Goal: Information Seeking & Learning: Learn about a topic

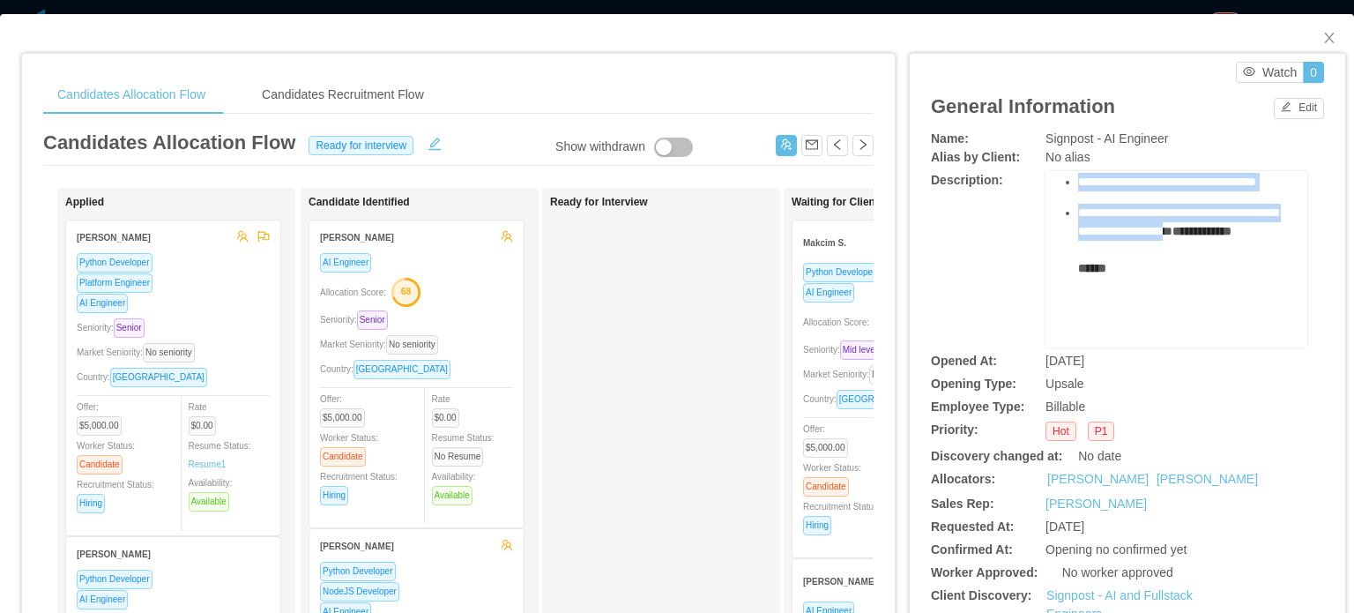
scroll to position [264, 0]
drag, startPoint x: 1059, startPoint y: 235, endPoint x: 1159, endPoint y: 248, distance: 101.3
click at [1158, 248] on ul "**********" at bounding box center [1177, 179] width 235 height 272
copy ul "**********"
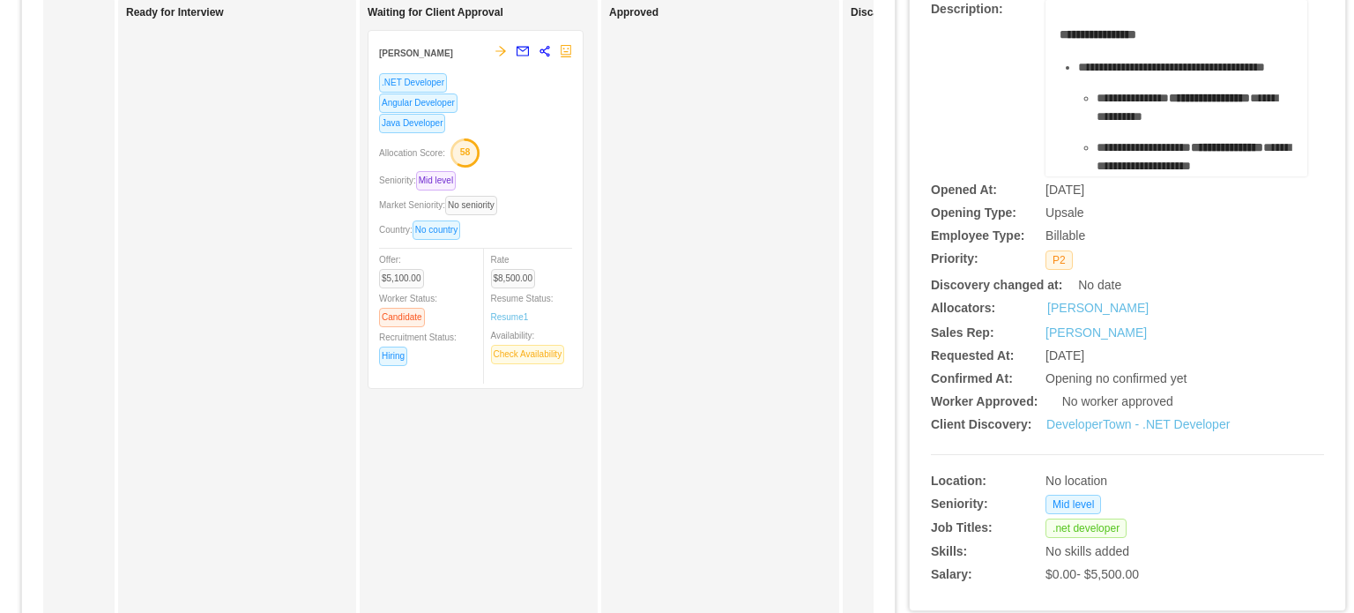
scroll to position [176, 0]
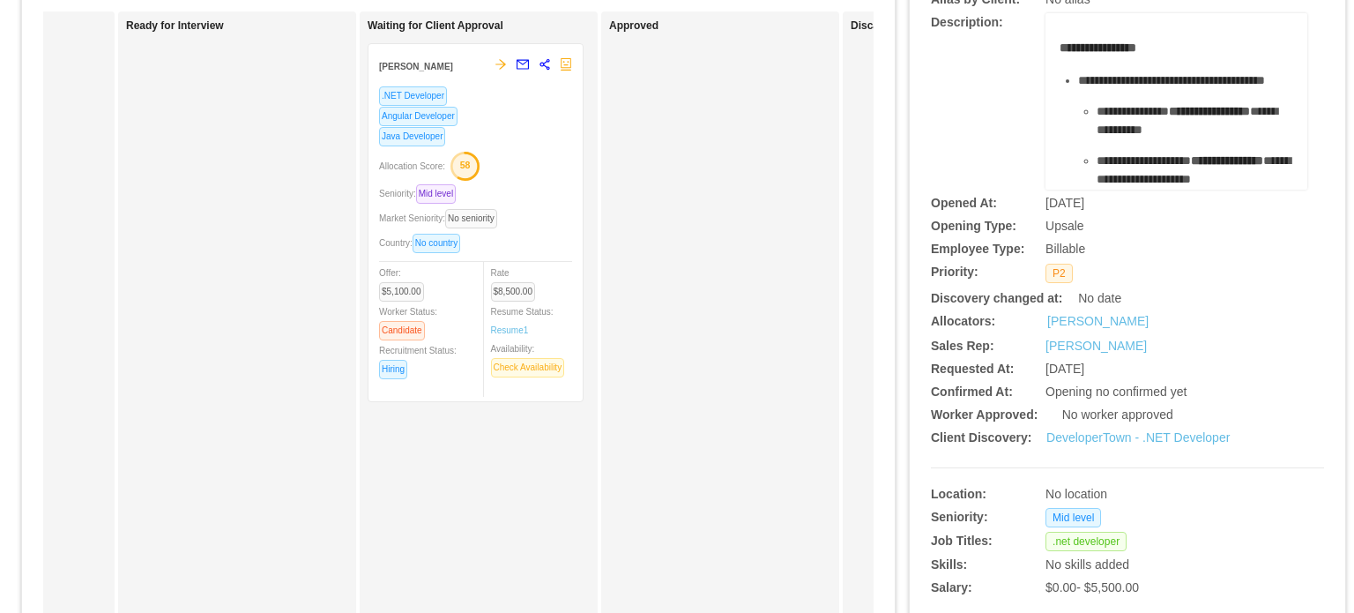
click at [539, 239] on div "Country: No country" at bounding box center [475, 243] width 193 height 20
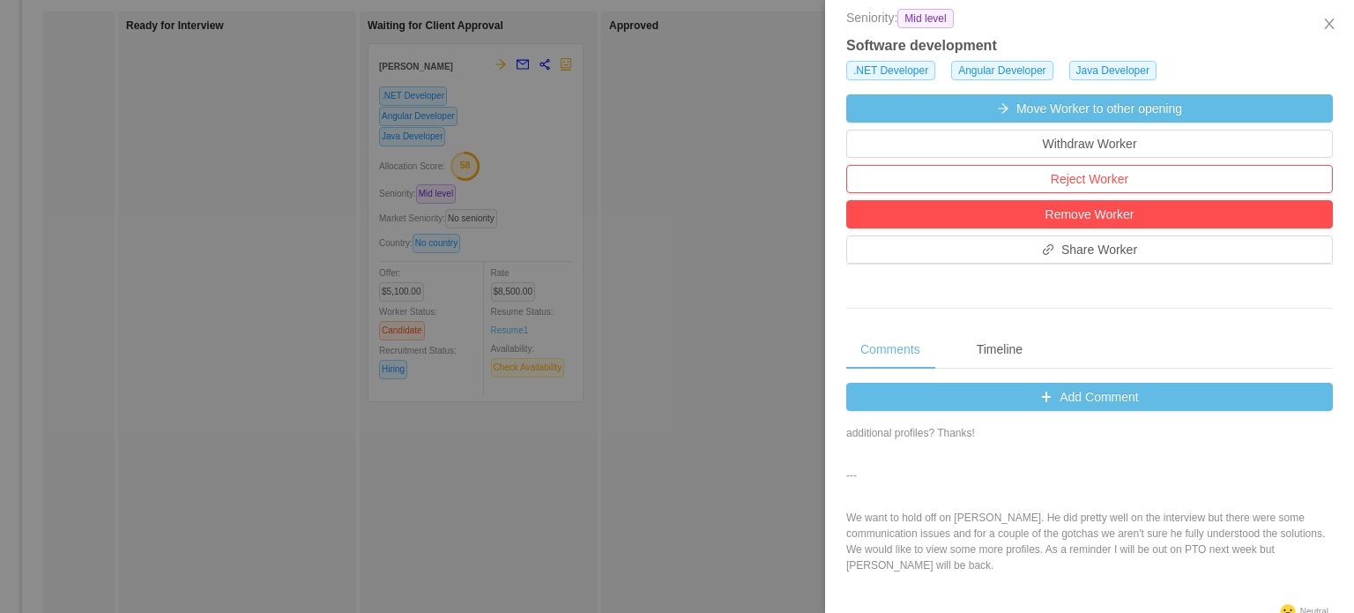
scroll to position [88, 0]
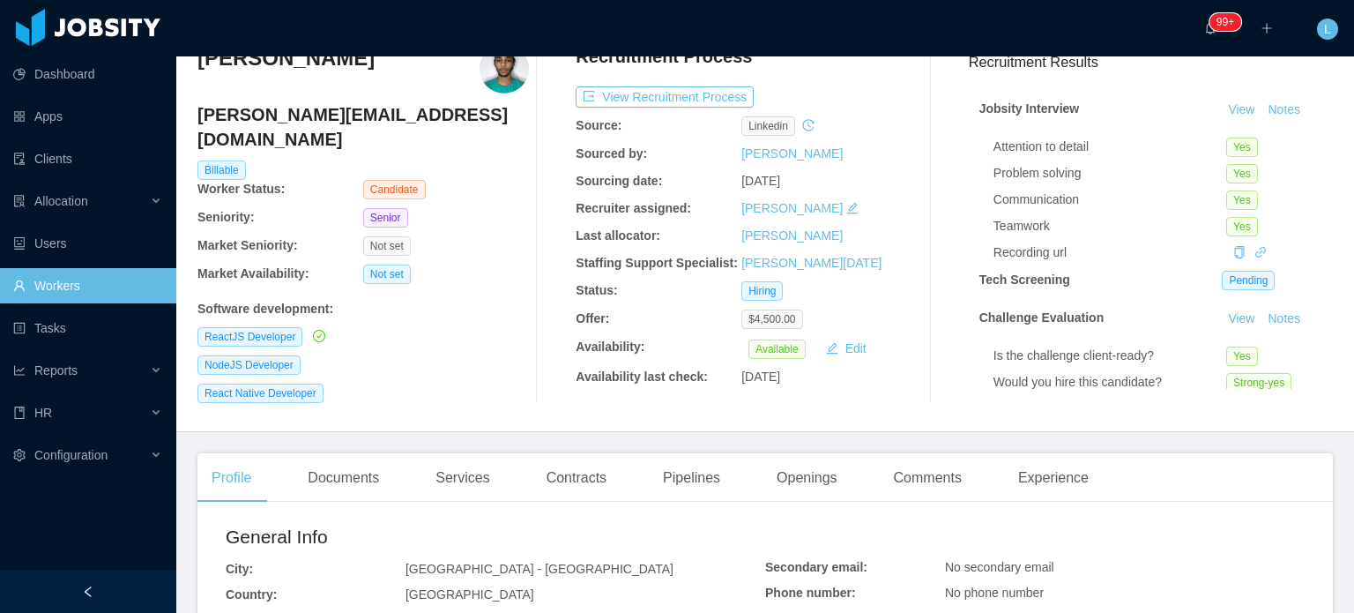
scroll to position [441, 0]
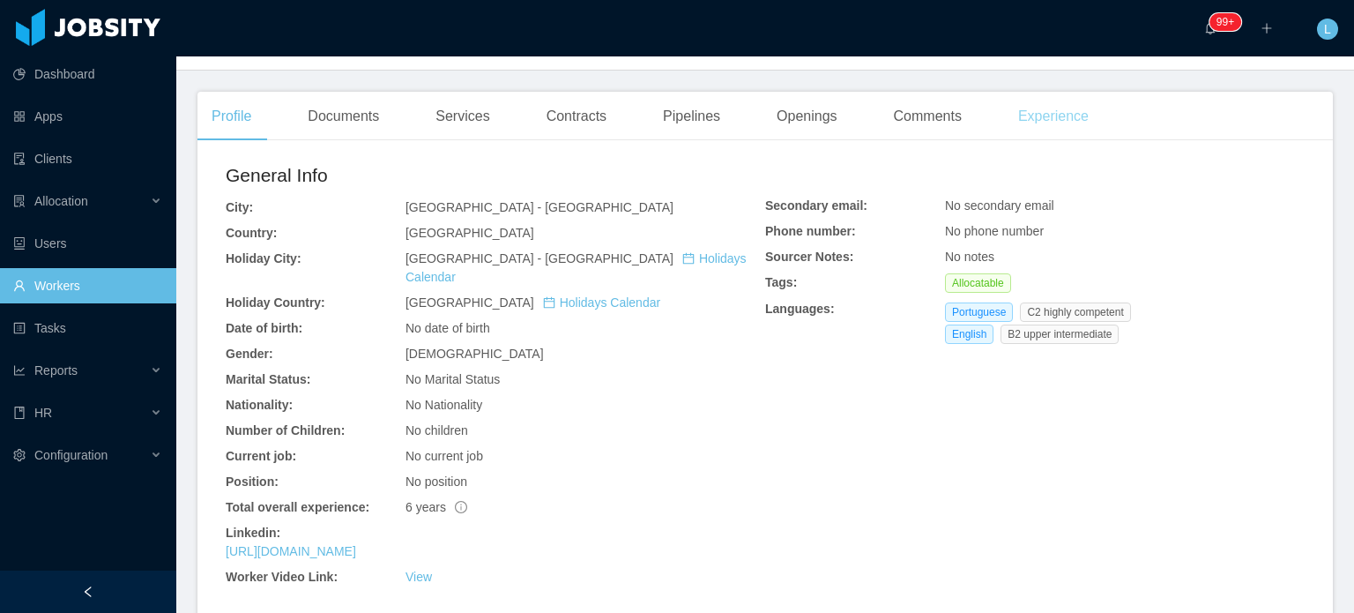
click at [1030, 106] on div "Experience" at bounding box center [1053, 116] width 99 height 49
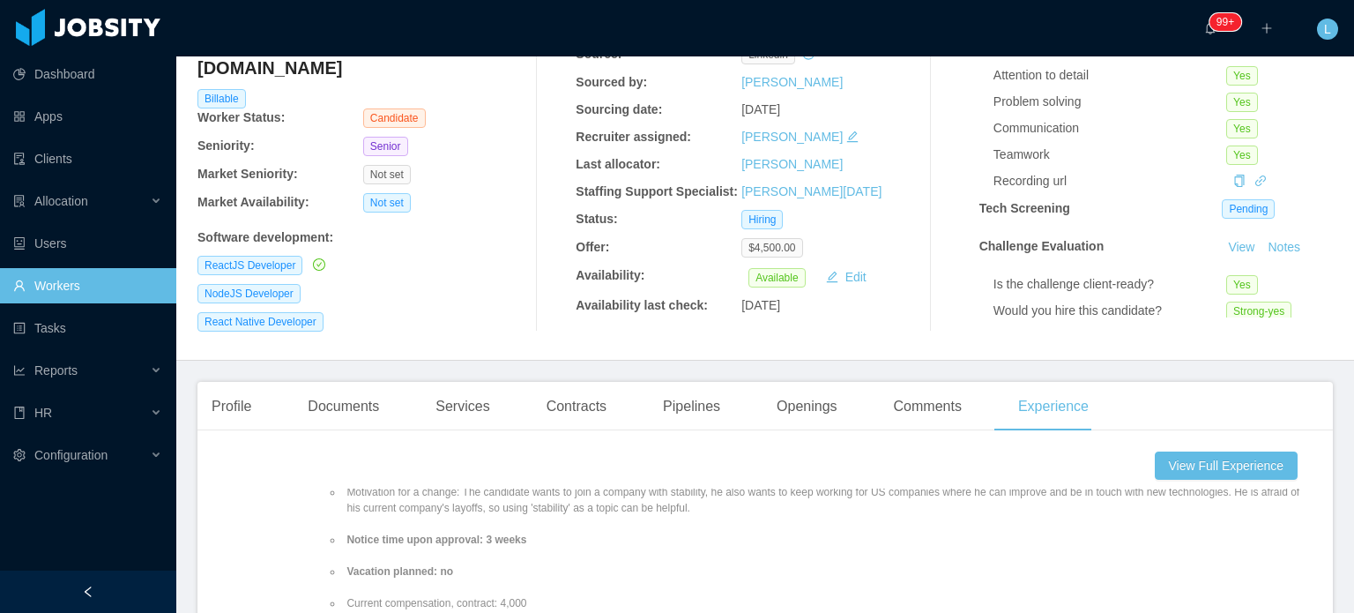
scroll to position [210, 0]
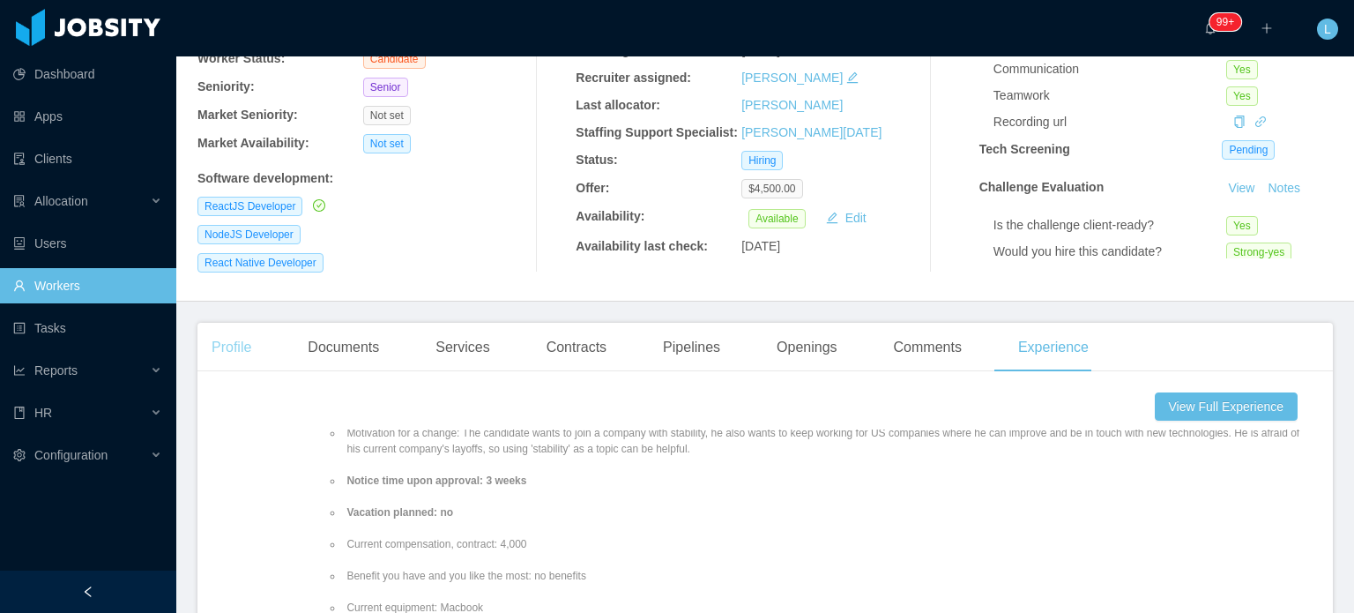
click at [237, 343] on div "Profile" at bounding box center [231, 347] width 68 height 49
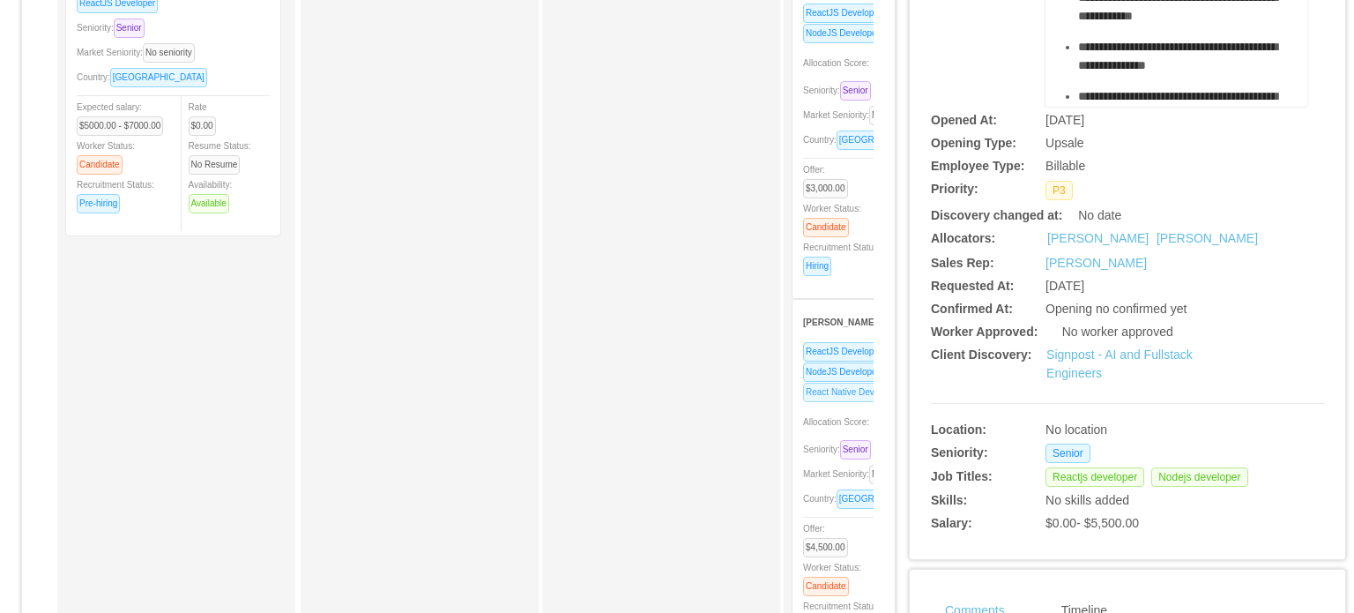
scroll to position [264, 0]
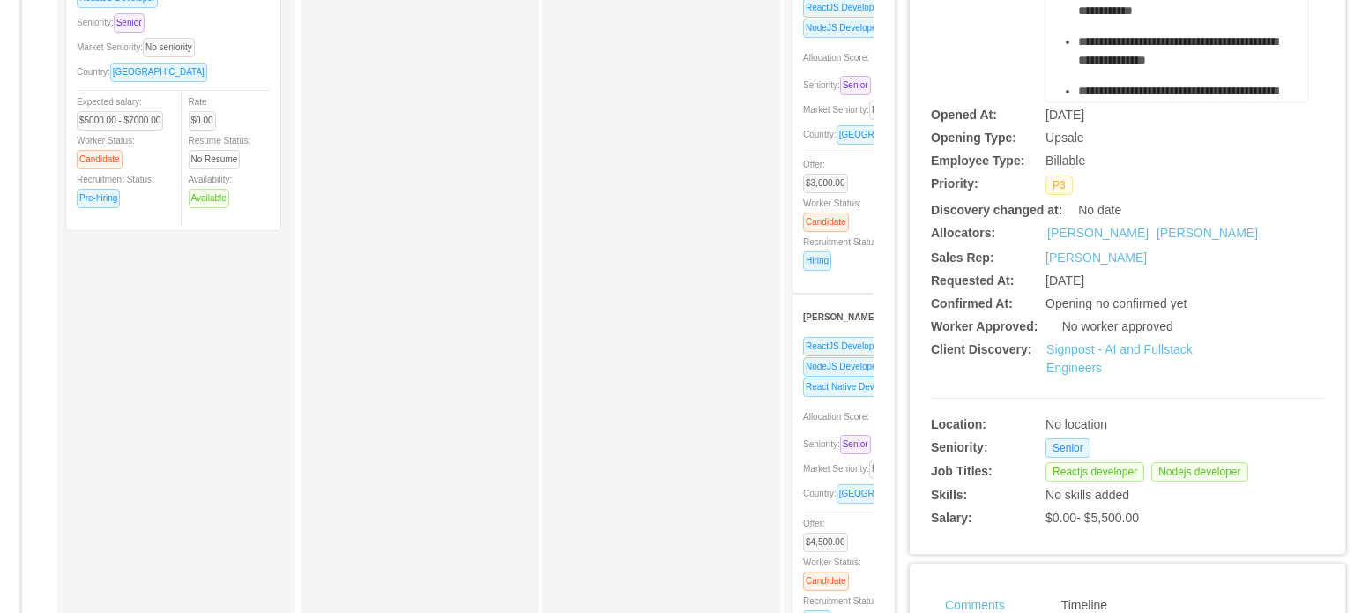
click at [830, 434] on div "Seniority: Senior" at bounding box center [899, 444] width 193 height 20
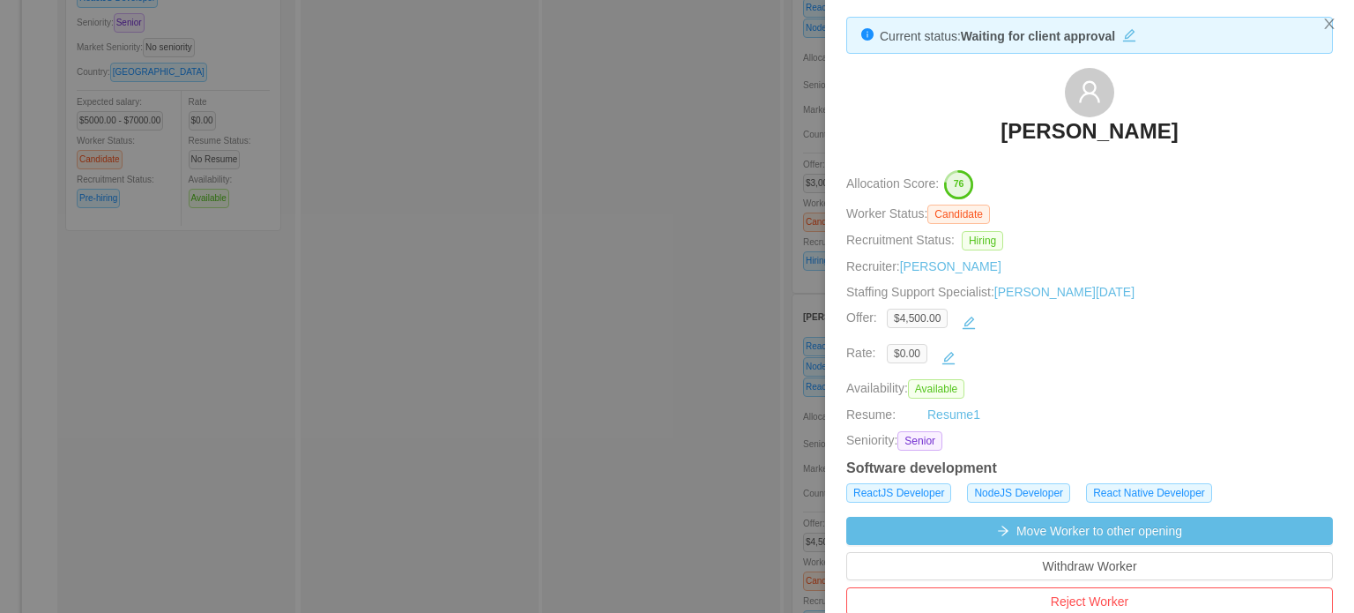
scroll to position [0, 0]
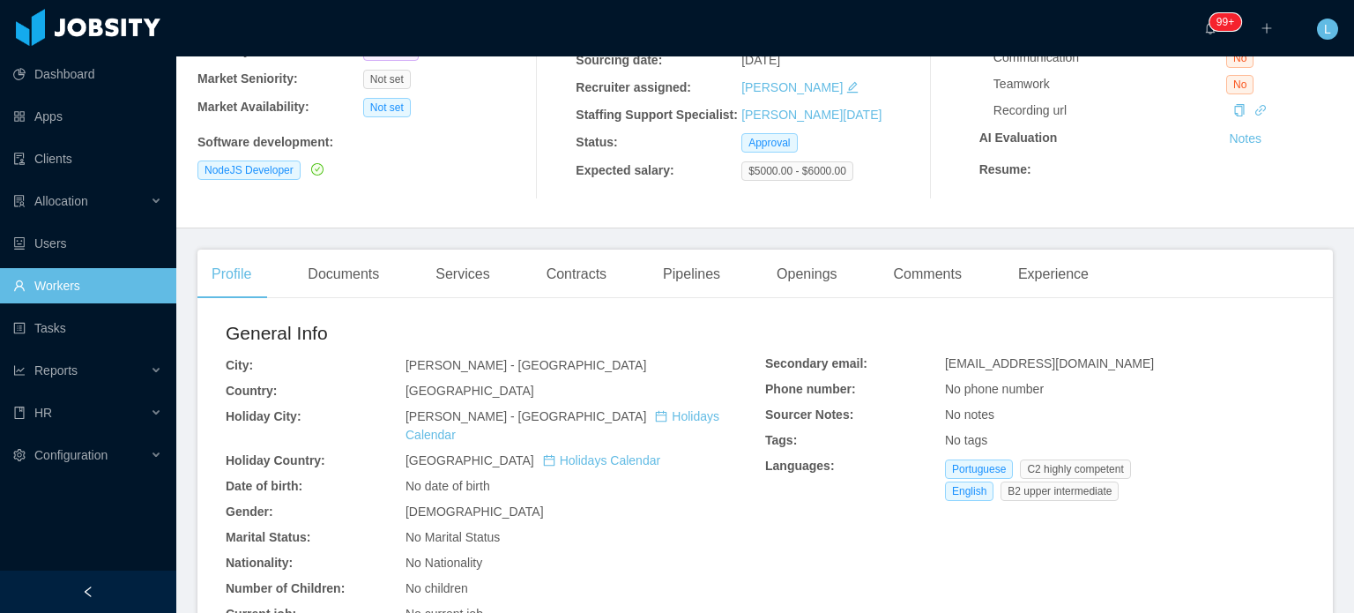
scroll to position [264, 0]
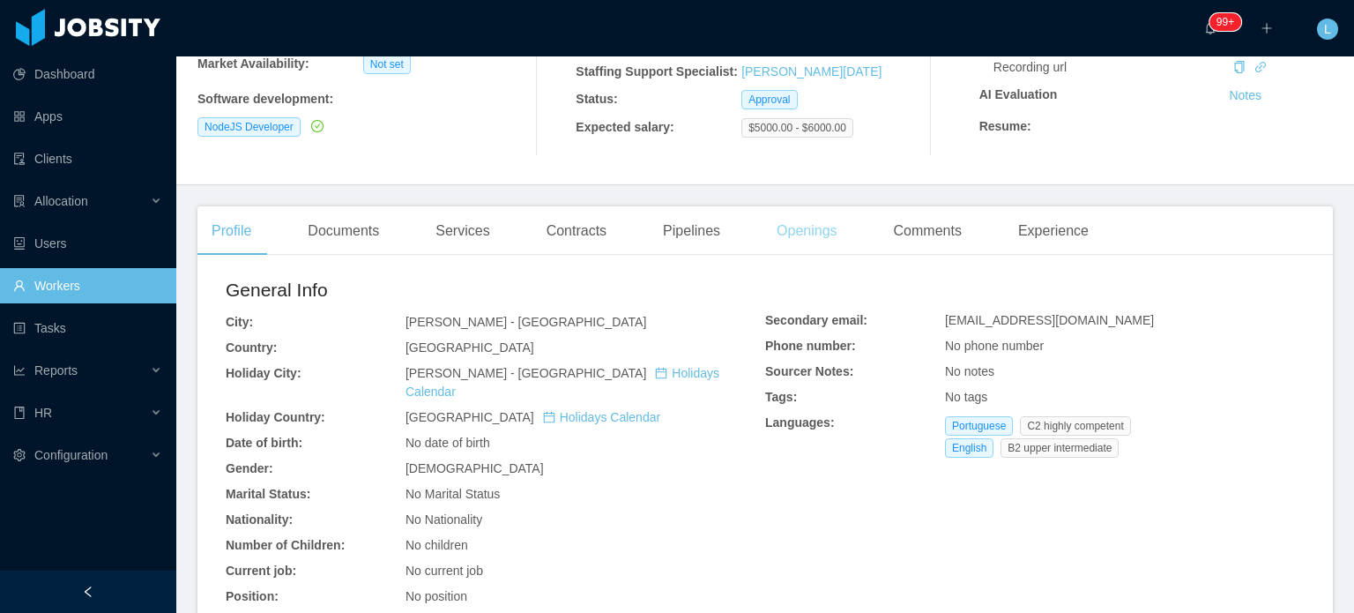
click at [793, 253] on div "Openings" at bounding box center [807, 230] width 89 height 49
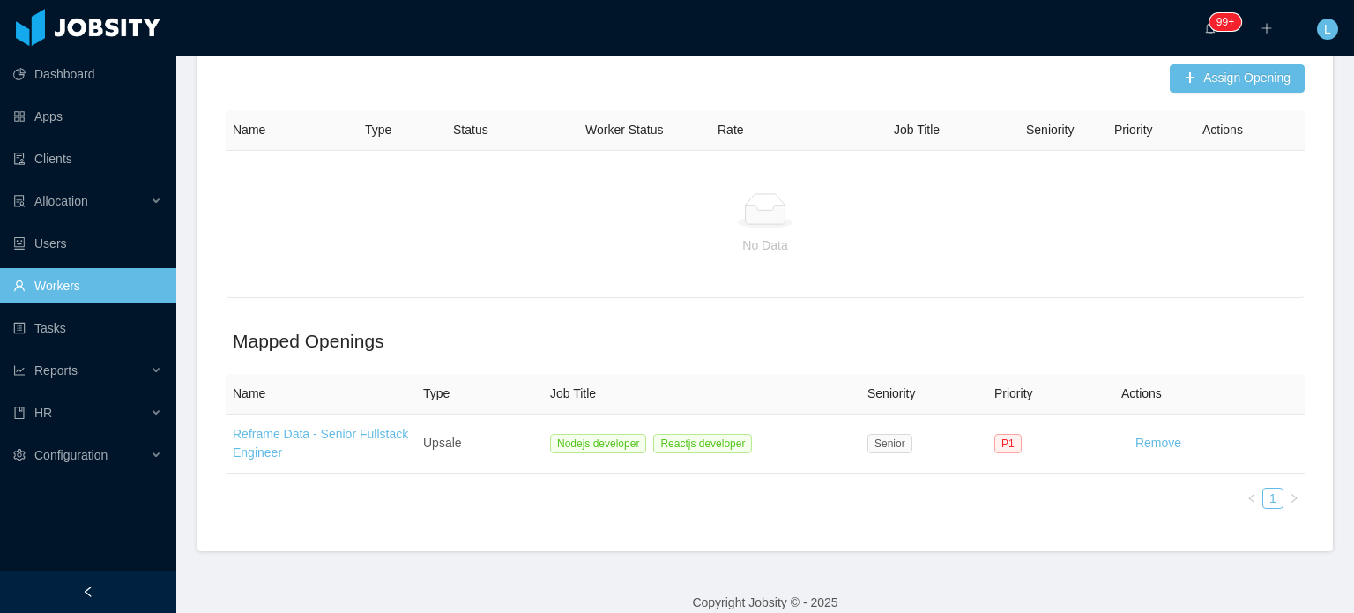
scroll to position [170, 0]
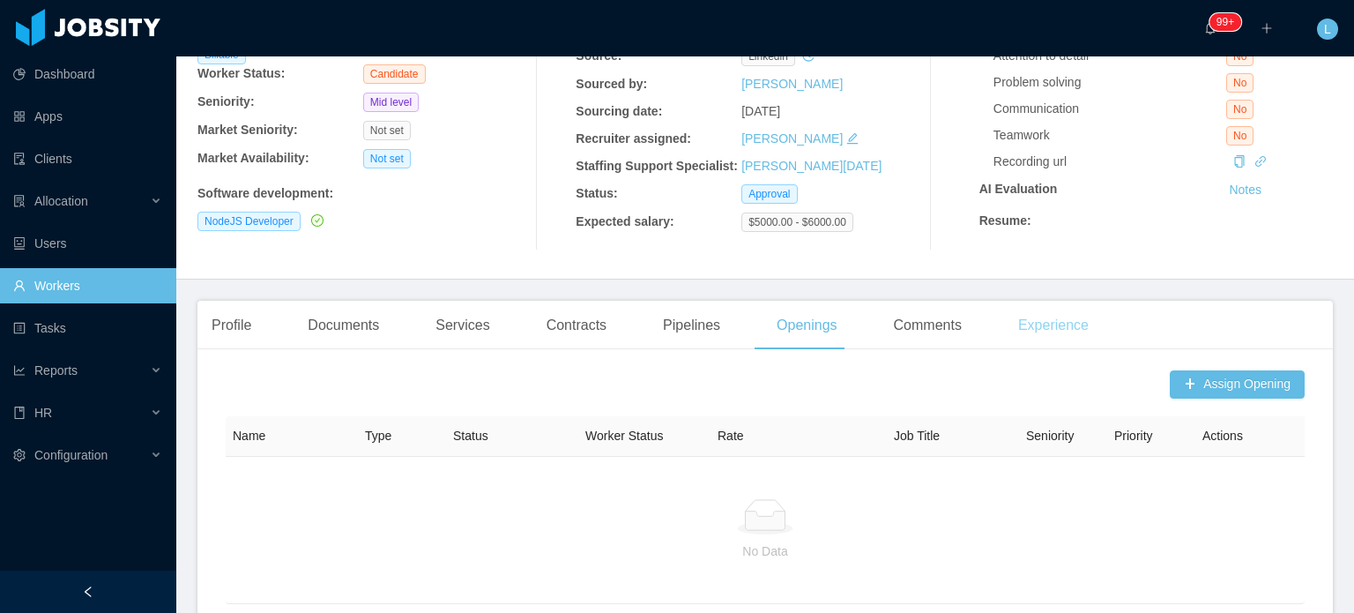
click at [1020, 329] on div "Experience" at bounding box center [1053, 325] width 99 height 49
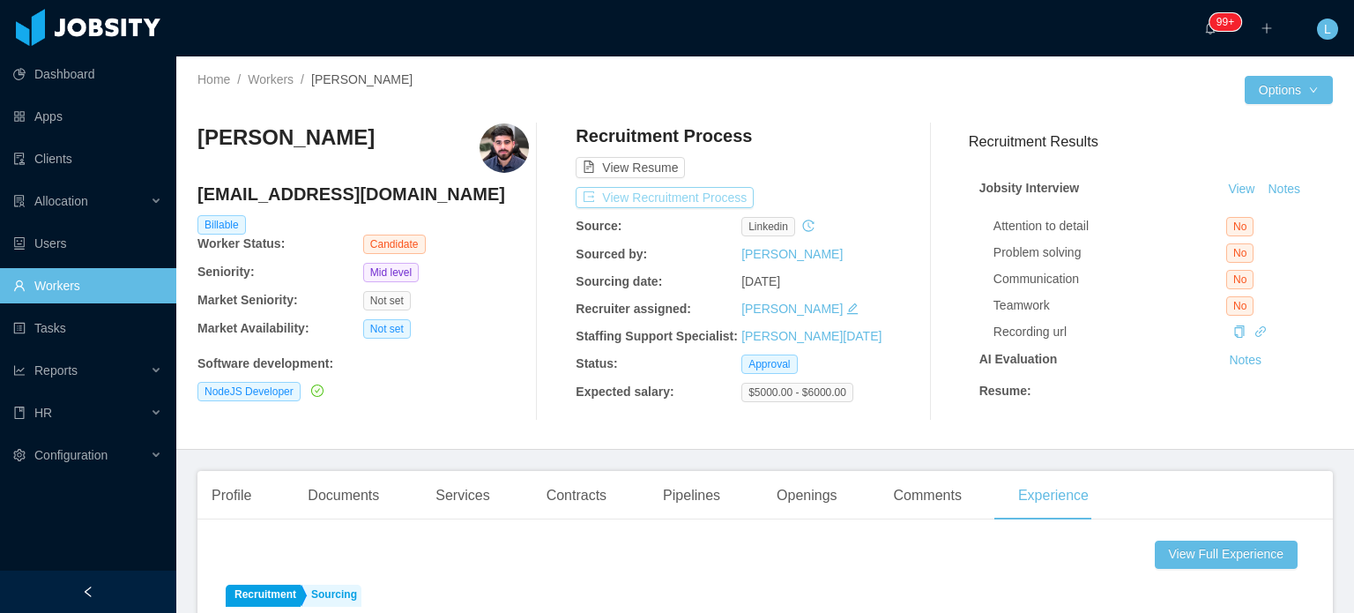
click at [702, 193] on button "View Recruitment Process" at bounding box center [665, 197] width 178 height 21
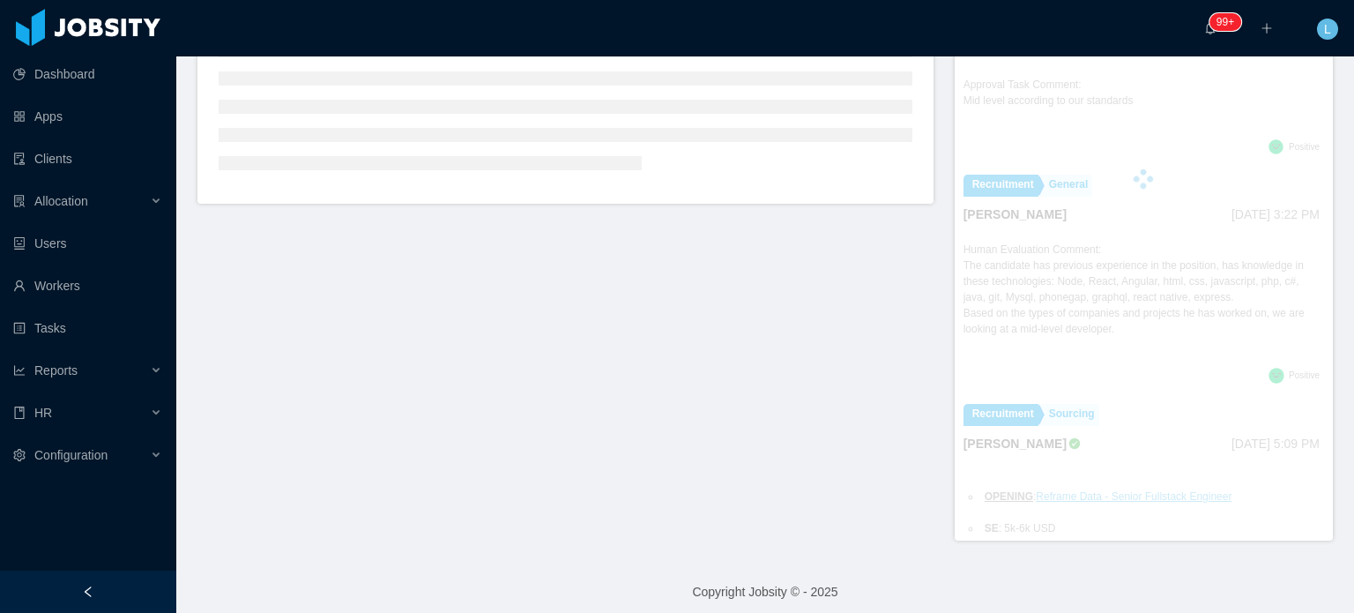
scroll to position [575, 0]
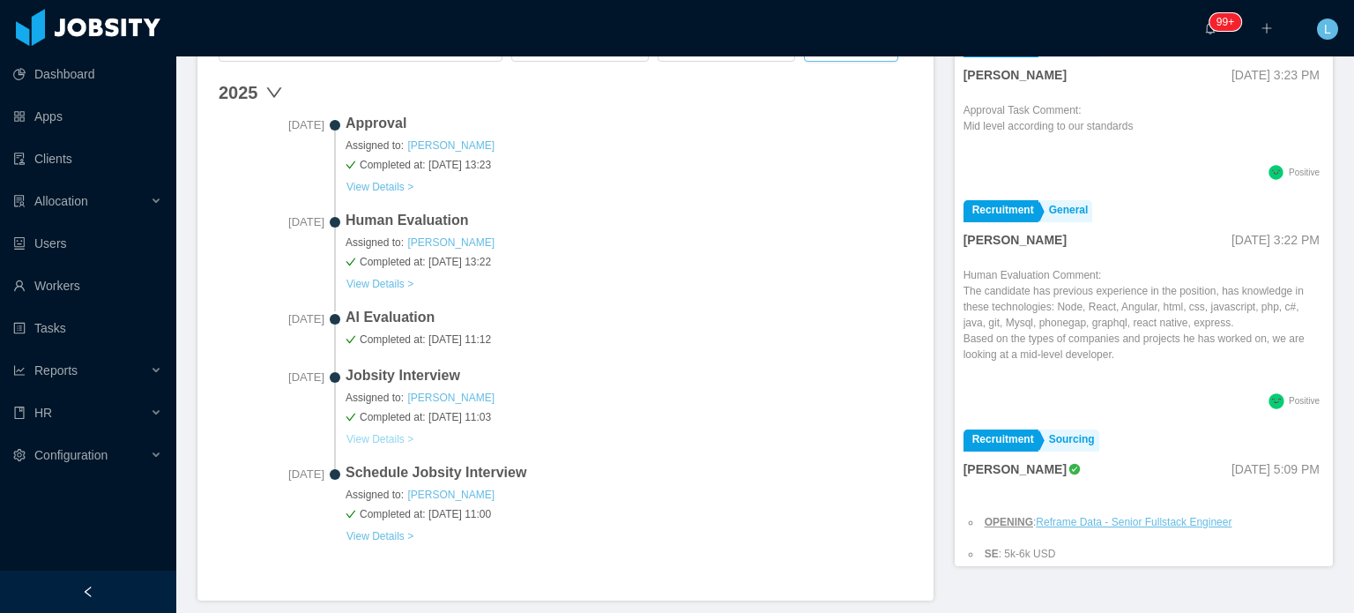
click at [387, 432] on button "View Details >" at bounding box center [380, 439] width 69 height 14
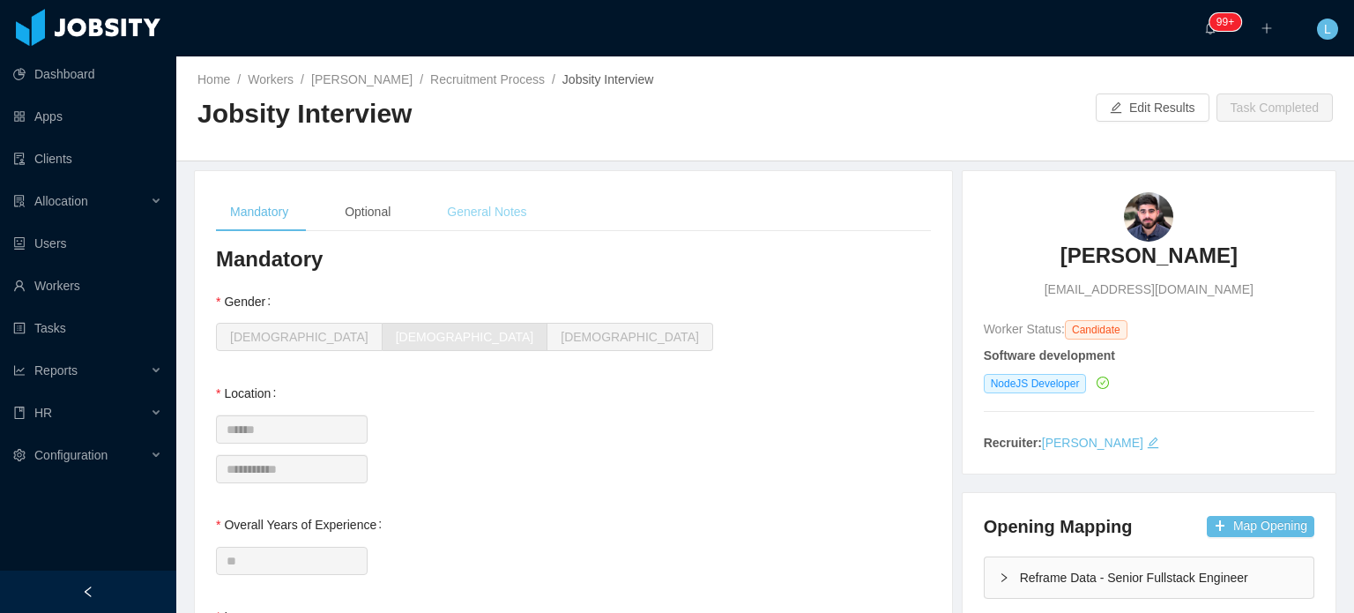
click at [503, 214] on div "General Notes" at bounding box center [487, 212] width 108 height 40
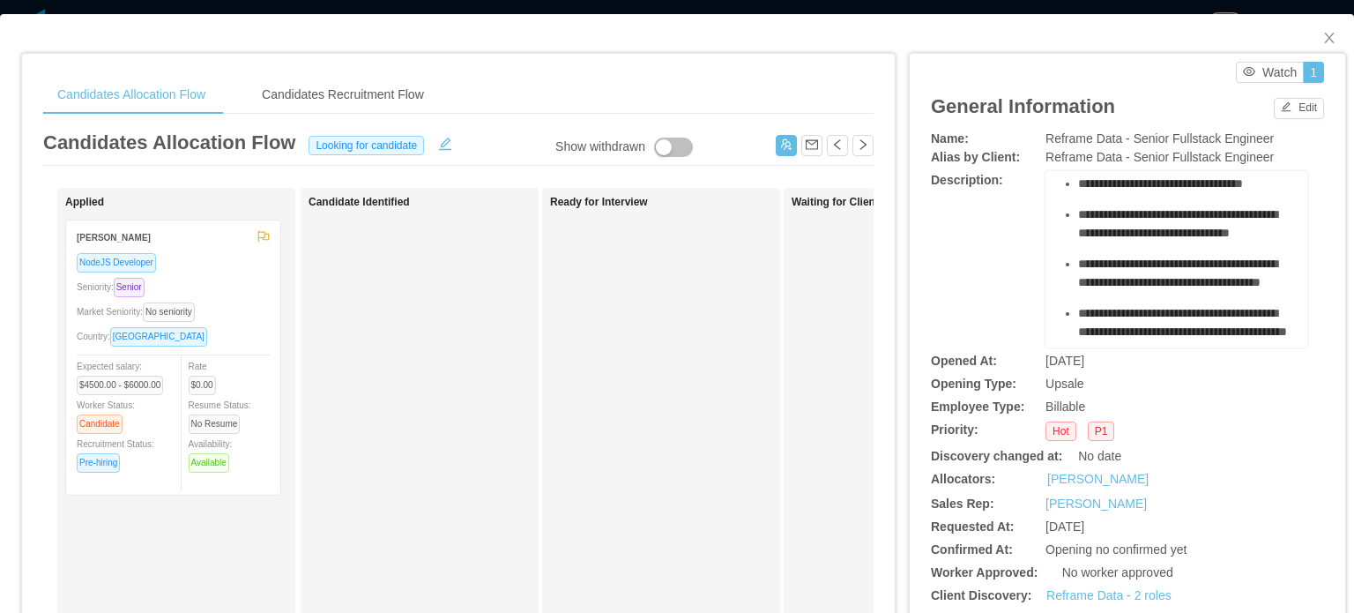
scroll to position [88, 0]
